Goal: Navigation & Orientation: Understand site structure

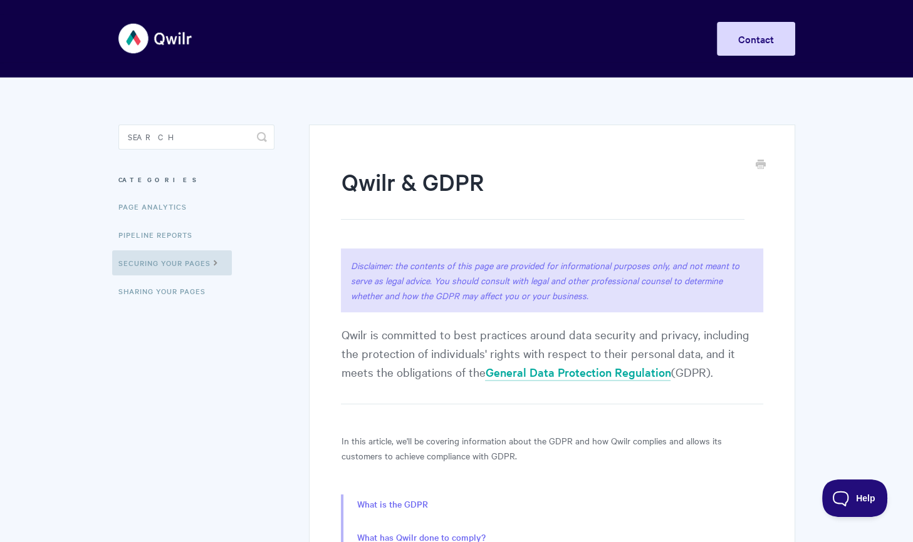
click at [180, 41] on img at bounding box center [155, 38] width 75 height 47
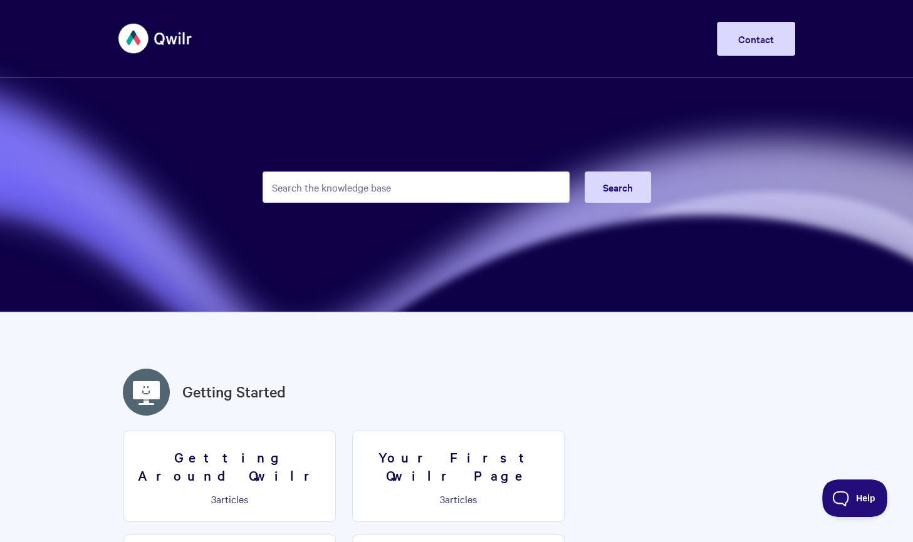
click at [175, 31] on img at bounding box center [155, 38] width 75 height 47
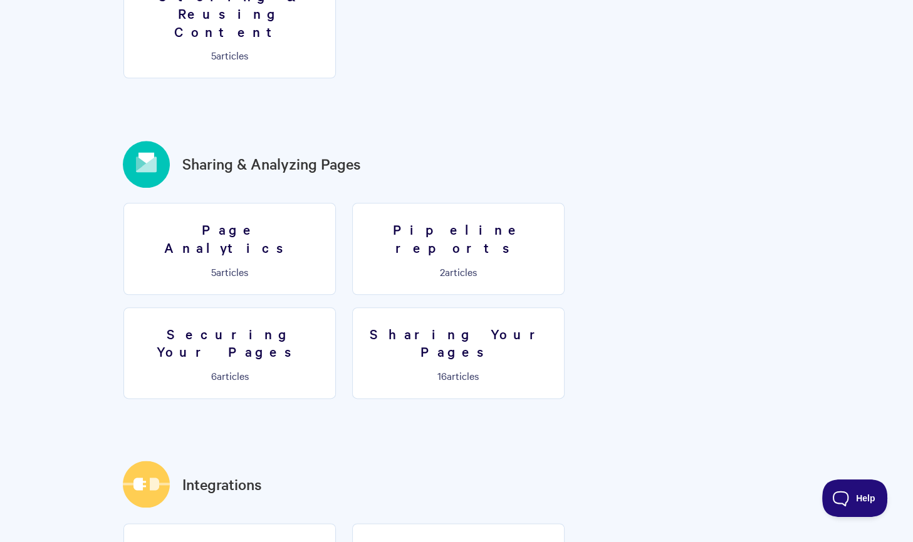
scroll to position [1322, 0]
